Goal: Transaction & Acquisition: Download file/media

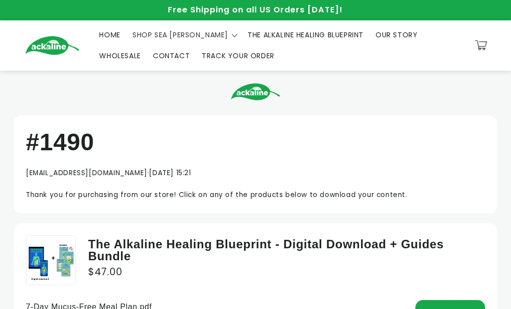
scroll to position [157, 0]
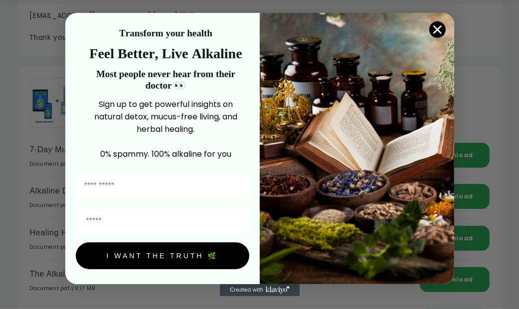
click at [443, 31] on circle "Close dialog" at bounding box center [436, 29] width 16 height 16
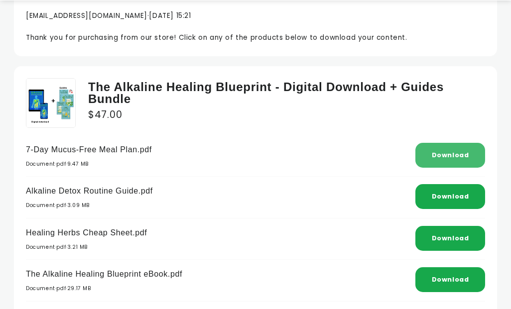
click at [442, 151] on link "Download" at bounding box center [450, 155] width 37 height 8
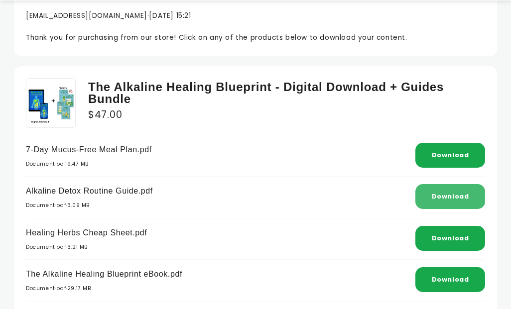
click at [448, 198] on link "Download" at bounding box center [450, 196] width 37 height 8
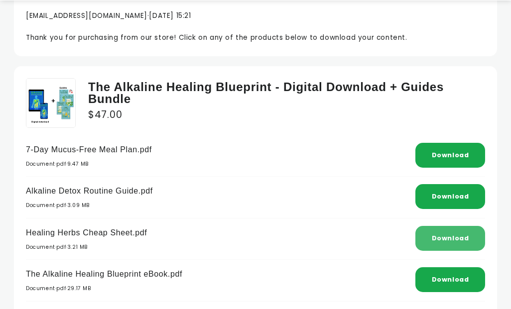
click at [446, 238] on link "Download" at bounding box center [450, 238] width 37 height 8
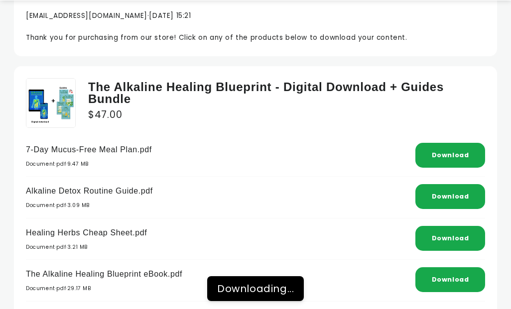
scroll to position [307, 0]
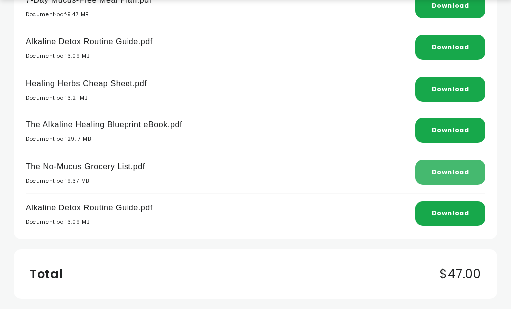
click at [435, 169] on link "Download" at bounding box center [450, 172] width 37 height 8
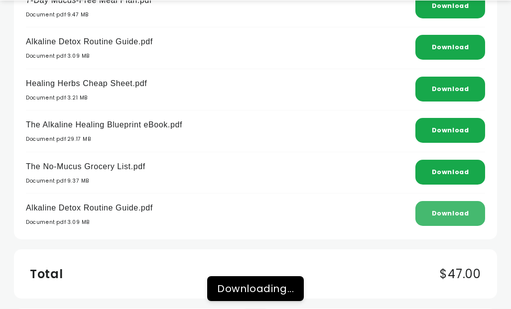
click at [453, 214] on link "Download" at bounding box center [450, 213] width 37 height 8
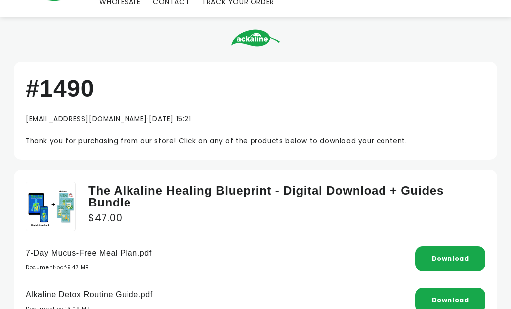
scroll to position [0, 0]
